Goal: Find specific page/section: Find specific page/section

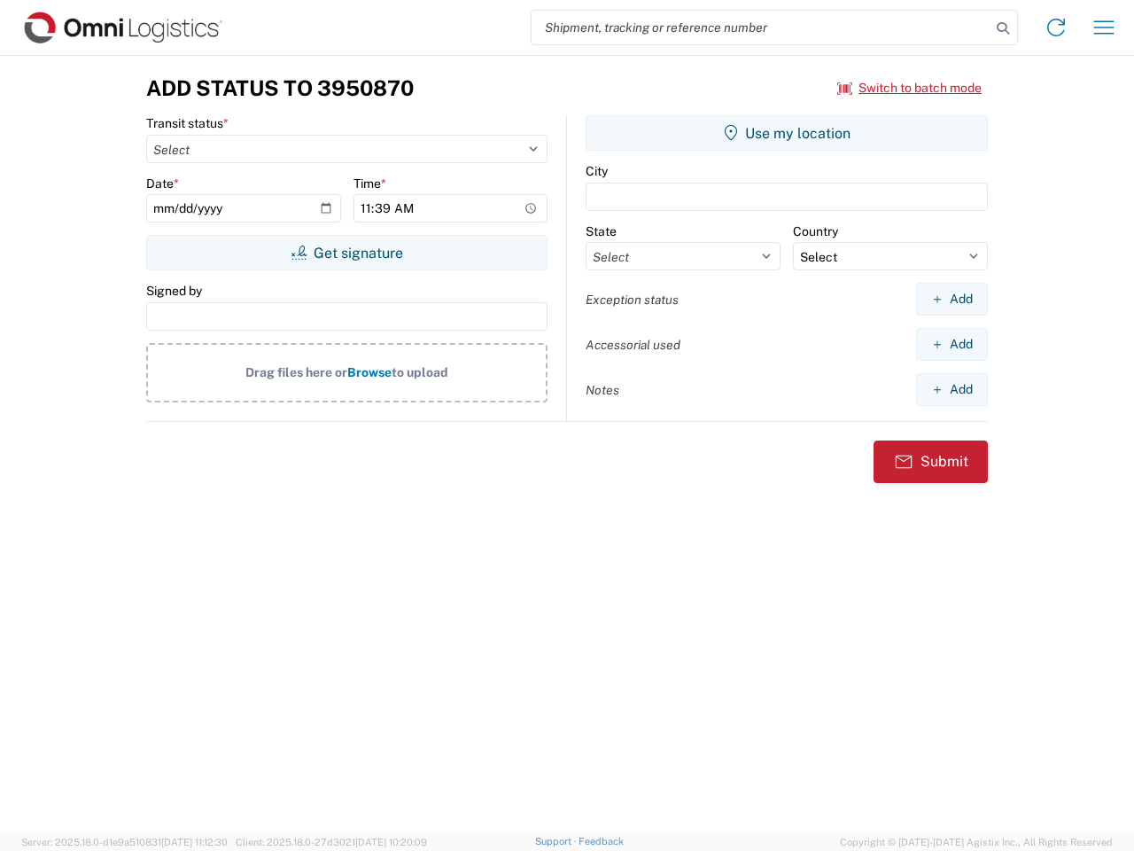
click at [761, 27] on input "search" at bounding box center [761, 28] width 459 height 34
click at [1003, 28] on icon at bounding box center [1003, 28] width 25 height 25
click at [1056, 27] on icon at bounding box center [1056, 27] width 28 height 28
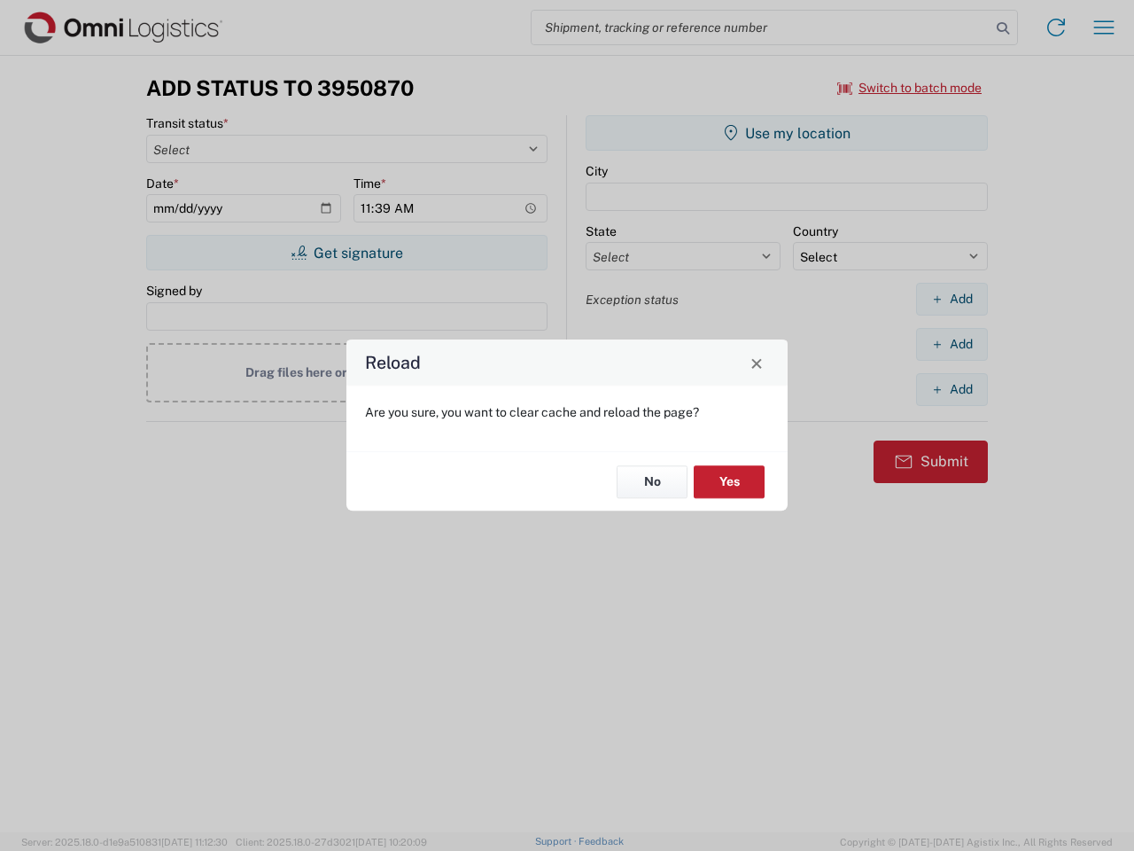
click at [1104, 27] on div "Reload Are you sure, you want to clear cache and reload the page? No Yes" at bounding box center [567, 425] width 1134 height 851
click at [910, 88] on div "Reload Are you sure, you want to clear cache and reload the page? No Yes" at bounding box center [567, 425] width 1134 height 851
click at [347, 253] on div "Reload Are you sure, you want to clear cache and reload the page? No Yes" at bounding box center [567, 425] width 1134 height 851
click at [787, 133] on div "Reload Are you sure, you want to clear cache and reload the page? No Yes" at bounding box center [567, 425] width 1134 height 851
click at [952, 299] on div "Reload Are you sure, you want to clear cache and reload the page? No Yes" at bounding box center [567, 425] width 1134 height 851
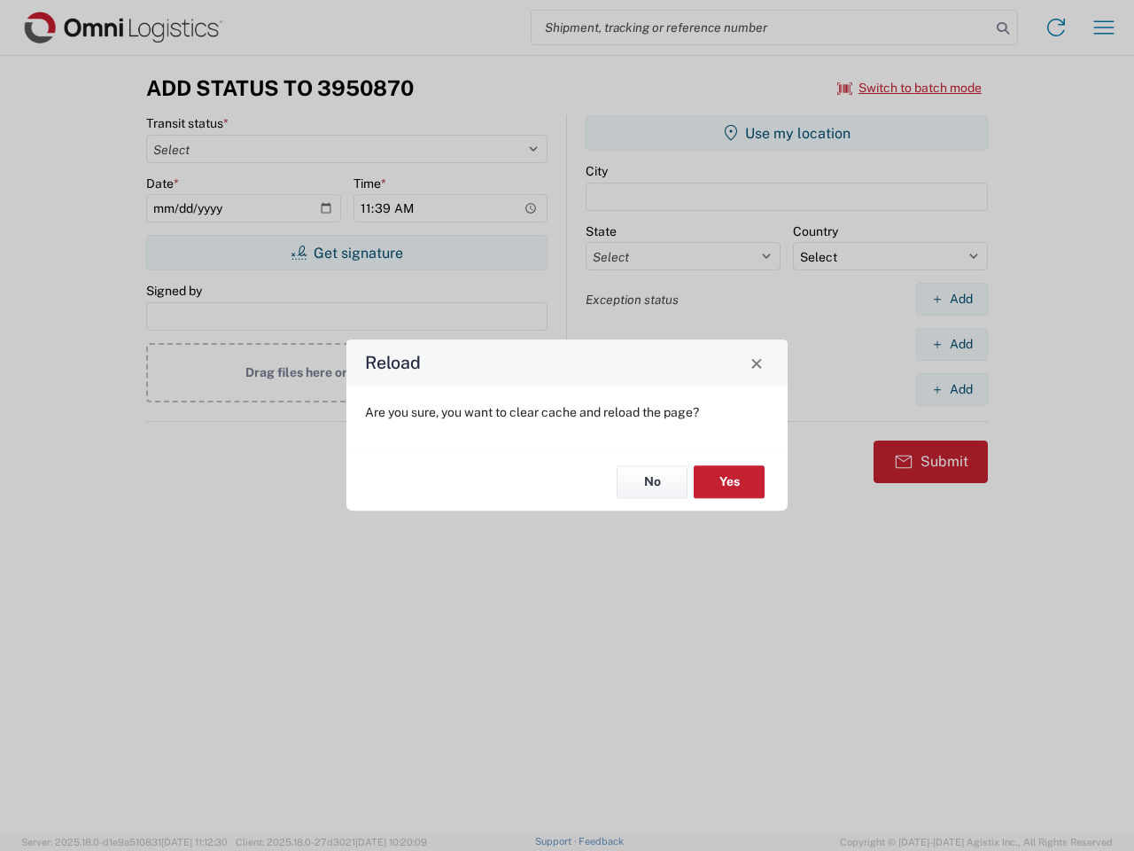
click at [952, 344] on div "Reload Are you sure, you want to clear cache and reload the page? No Yes" at bounding box center [567, 425] width 1134 height 851
click at [952, 389] on div "Reload Are you sure, you want to clear cache and reload the page? No Yes" at bounding box center [567, 425] width 1134 height 851
